Goal: Information Seeking & Learning: Find specific fact

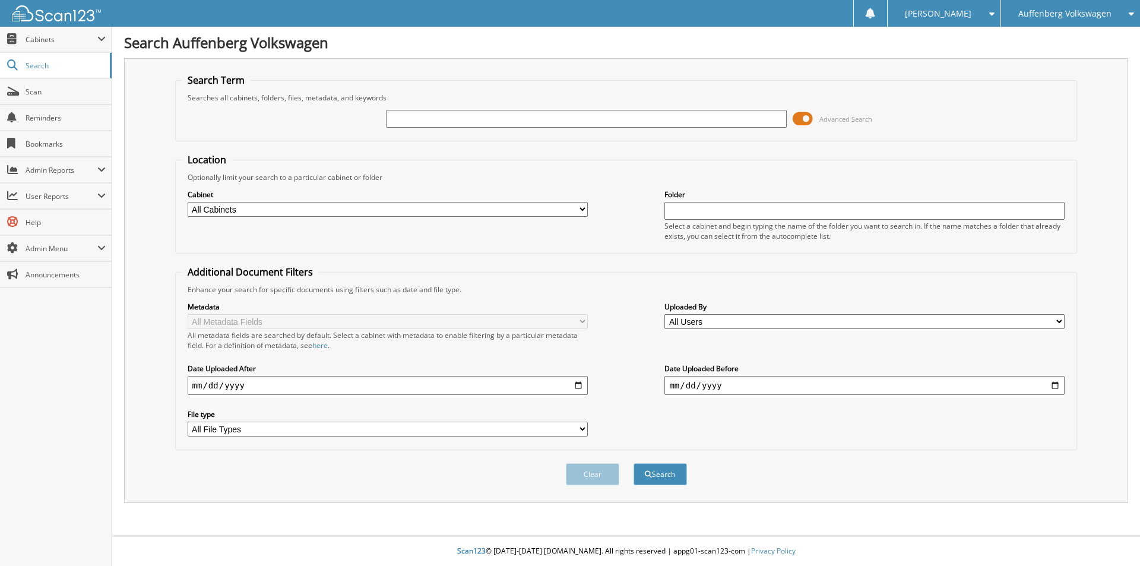
click at [475, 124] on input "text" at bounding box center [586, 119] width 400 height 18
type input "KU297978"
click at [634, 463] on button "Search" at bounding box center [660, 474] width 53 height 22
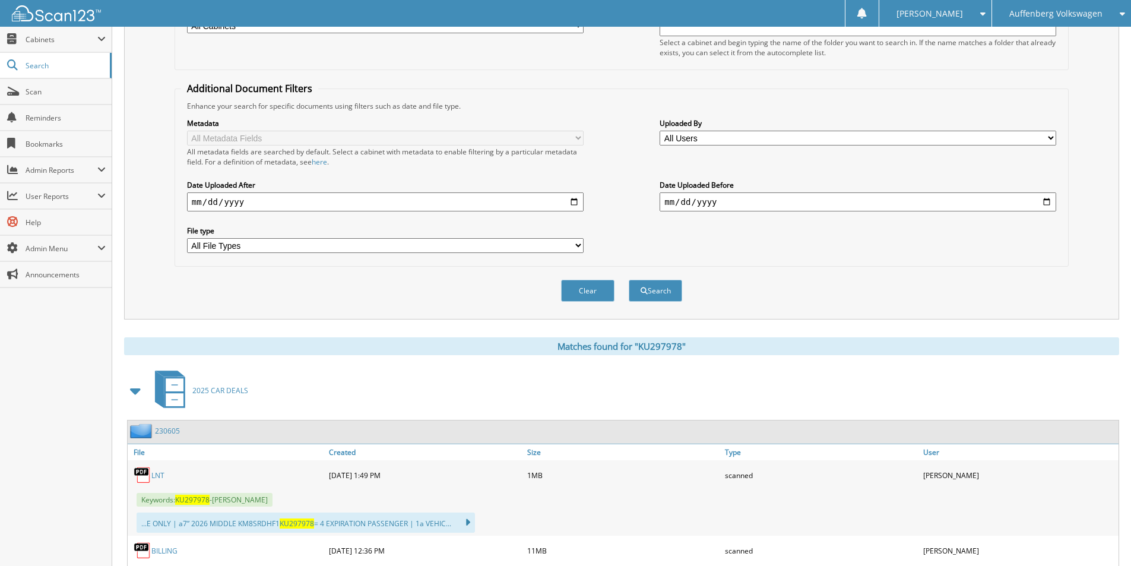
scroll to position [356, 0]
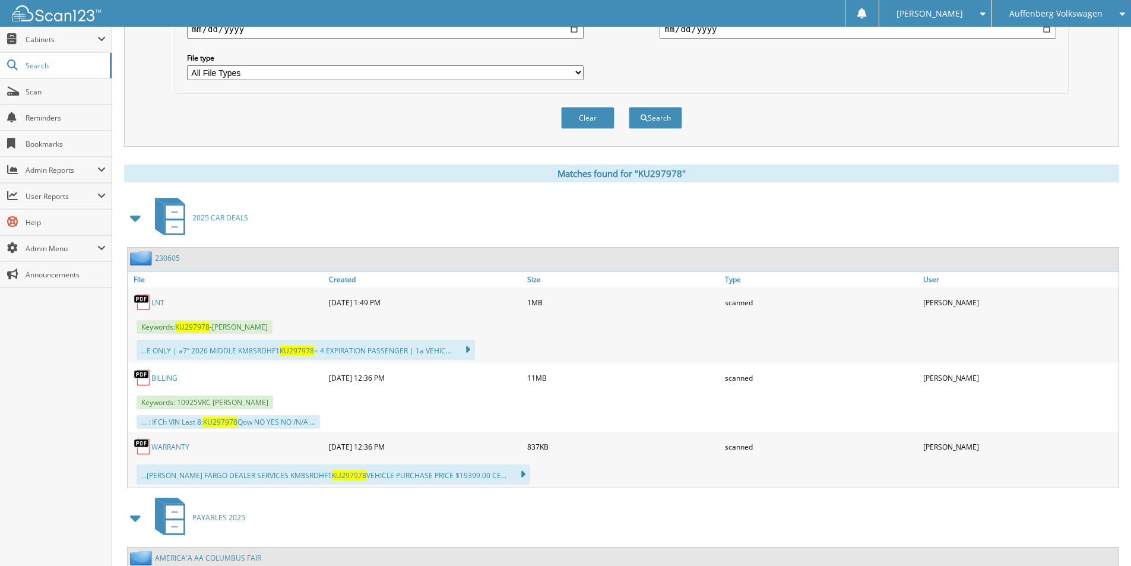
click at [156, 377] on link "BILLING" at bounding box center [164, 378] width 26 height 10
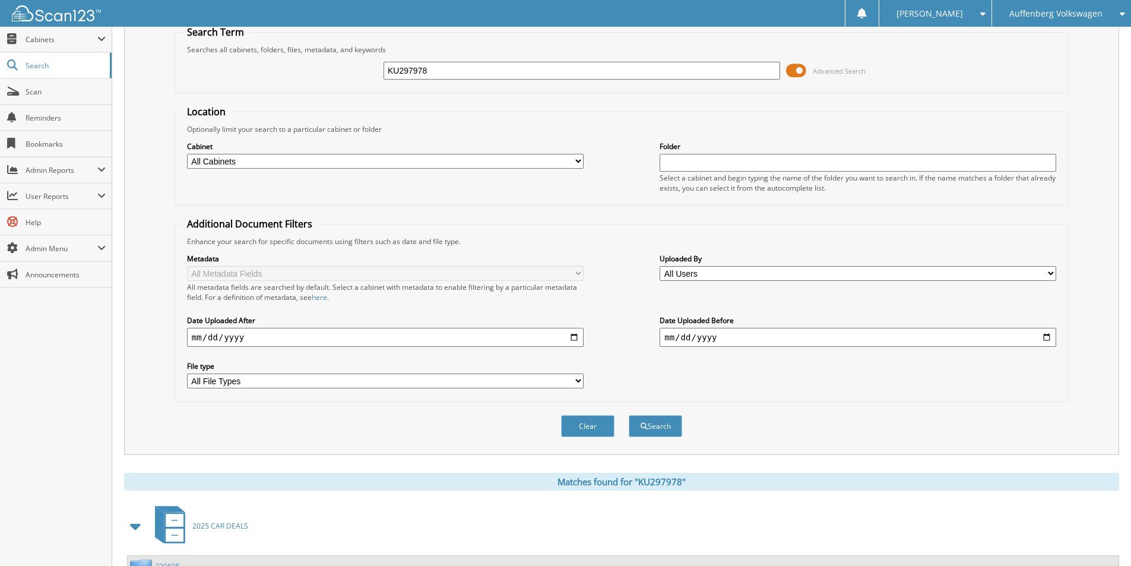
scroll to position [0, 0]
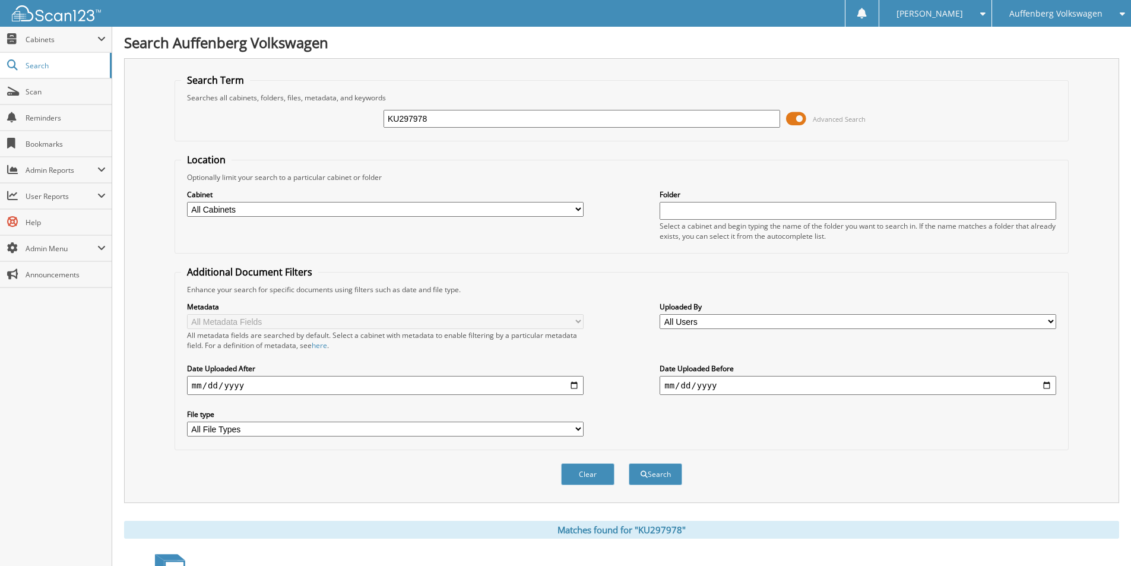
click at [1083, 11] on span "Auffenberg Volkswagen" at bounding box center [1056, 13] width 93 height 7
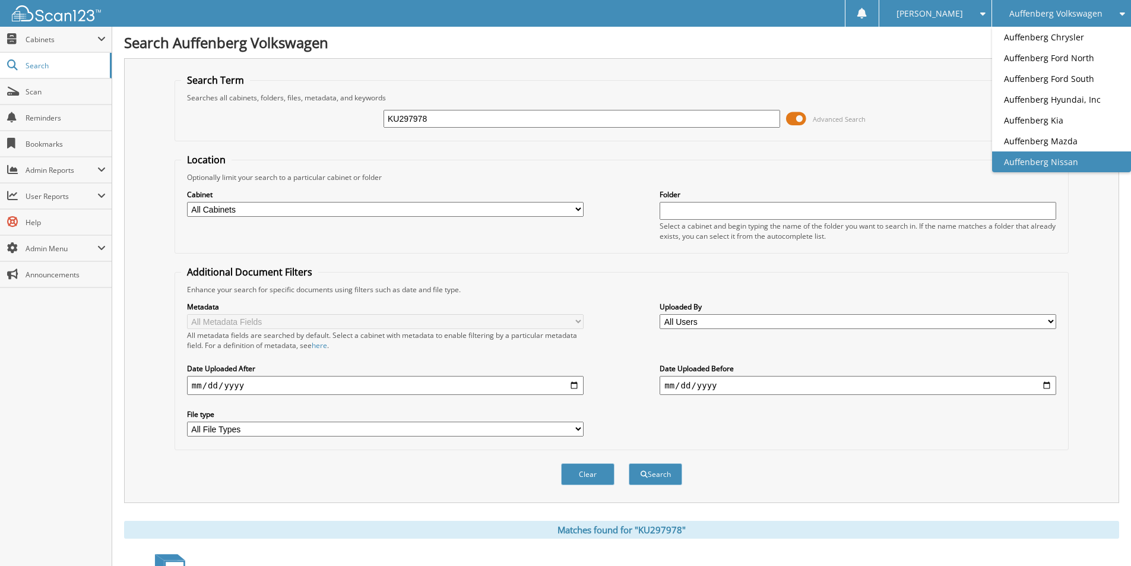
click at [1061, 159] on link "Auffenberg Nissan" at bounding box center [1061, 161] width 139 height 21
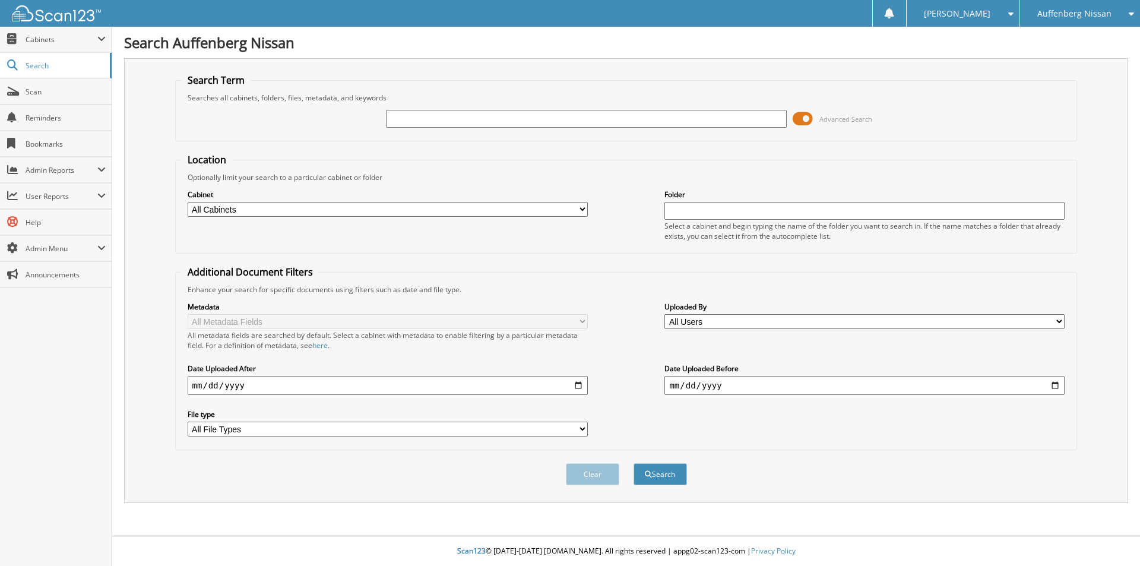
click at [522, 119] on input "text" at bounding box center [586, 119] width 400 height 18
type input "DC321430"
click at [634, 463] on button "Search" at bounding box center [660, 474] width 53 height 22
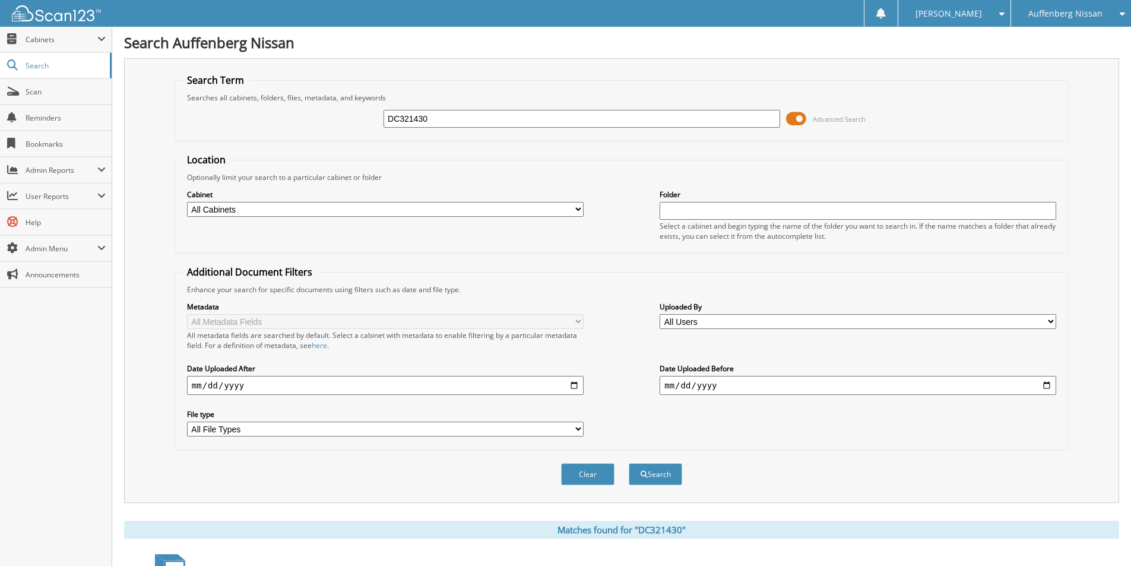
scroll to position [416, 0]
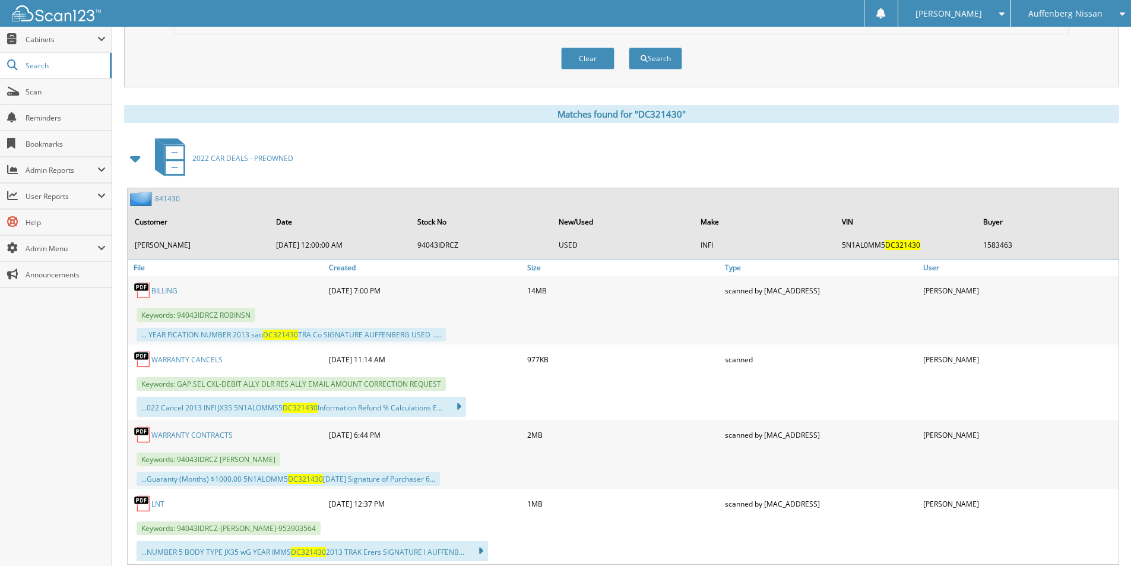
click at [210, 358] on link "WARRANTY CANCELS" at bounding box center [186, 360] width 71 height 10
click at [969, 11] on span "[PERSON_NAME]" at bounding box center [949, 13] width 67 height 7
click at [978, 58] on link "Logout" at bounding box center [955, 58] width 112 height 21
